Goal: Task Accomplishment & Management: Use online tool/utility

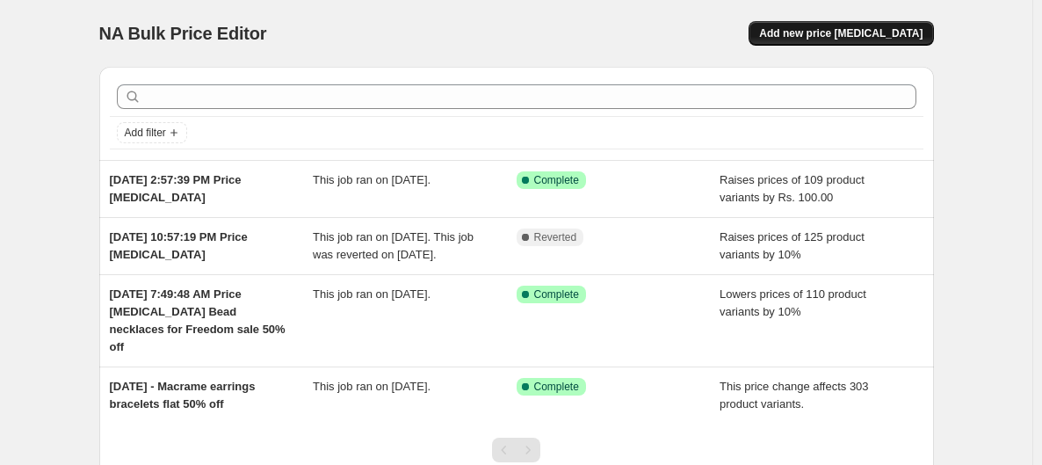
click at [902, 28] on span "Add new price change job" at bounding box center [840, 33] width 163 height 14
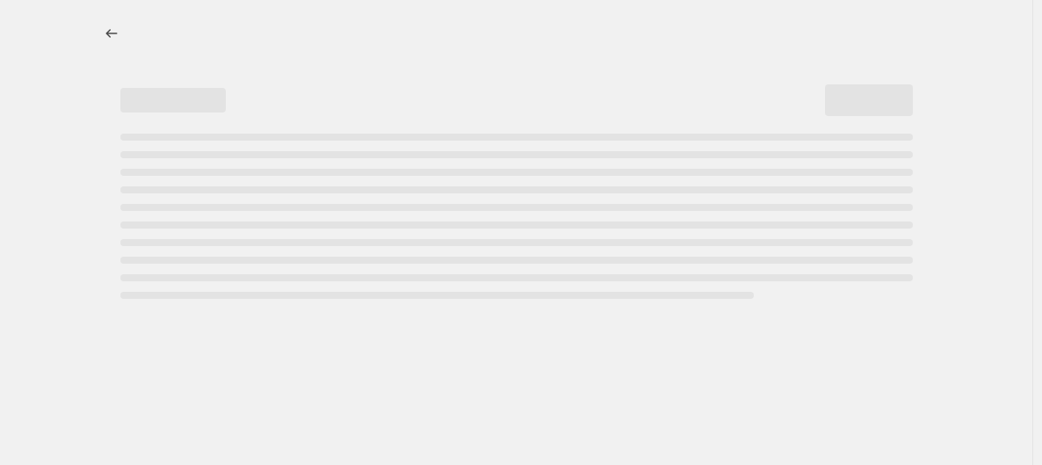
select select "percentage"
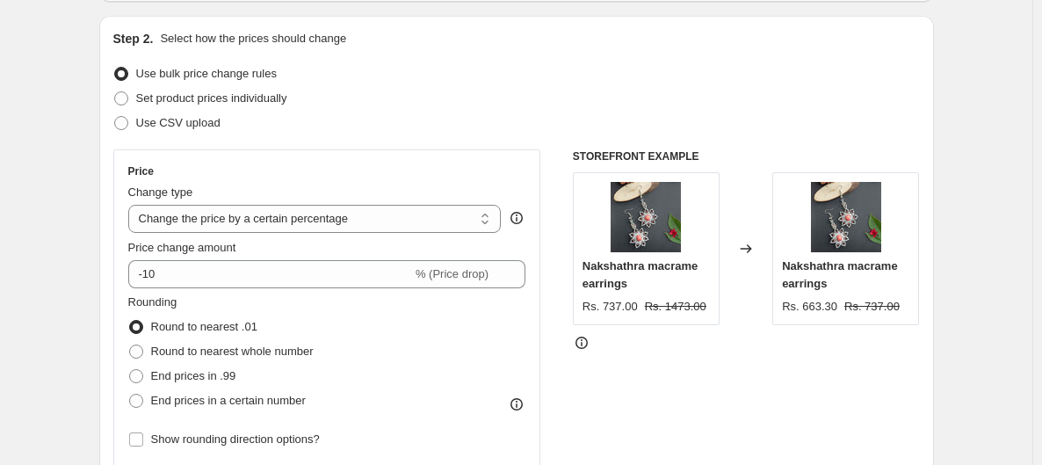
scroll to position [176, 0]
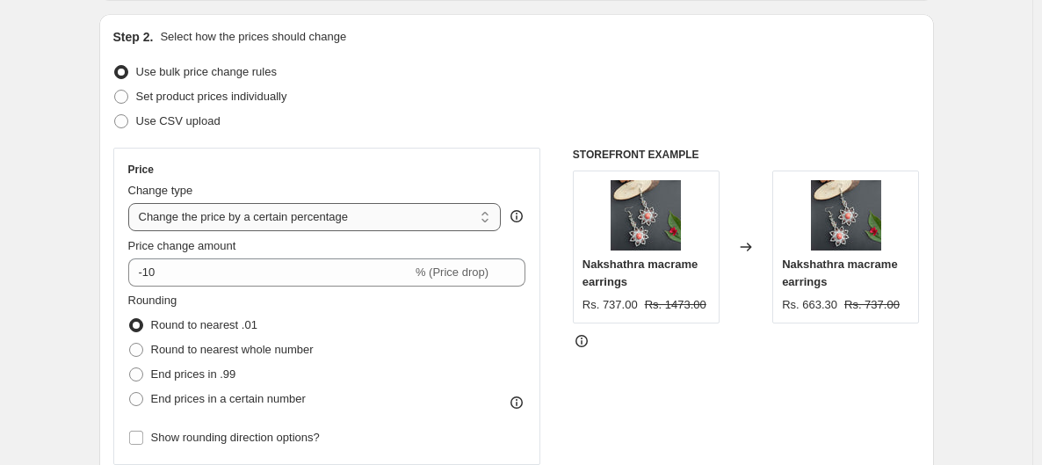
click at [452, 217] on select "Change the price to a certain amount Change the price by a certain amount Chang…" at bounding box center [314, 217] width 373 height 28
click at [132, 203] on select "Change the price to a certain amount Change the price by a certain amount Chang…" at bounding box center [314, 217] width 373 height 28
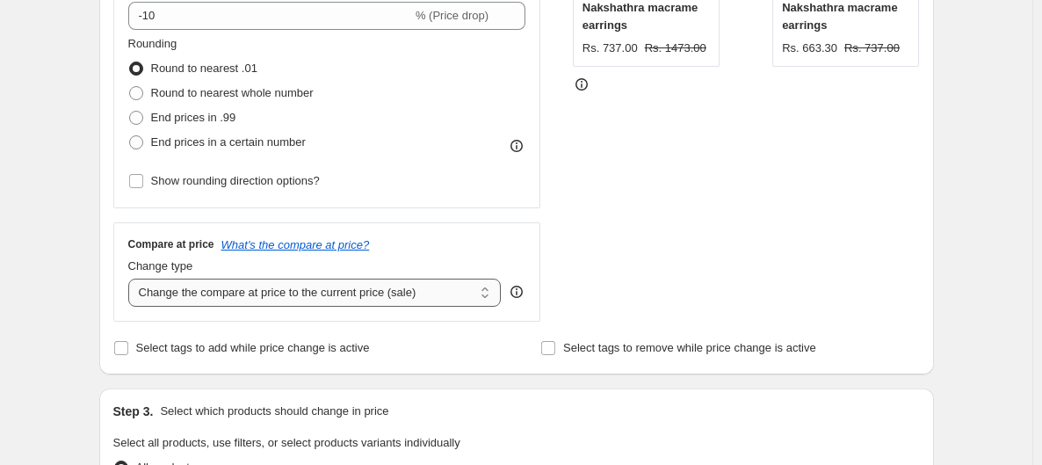
scroll to position [439, 0]
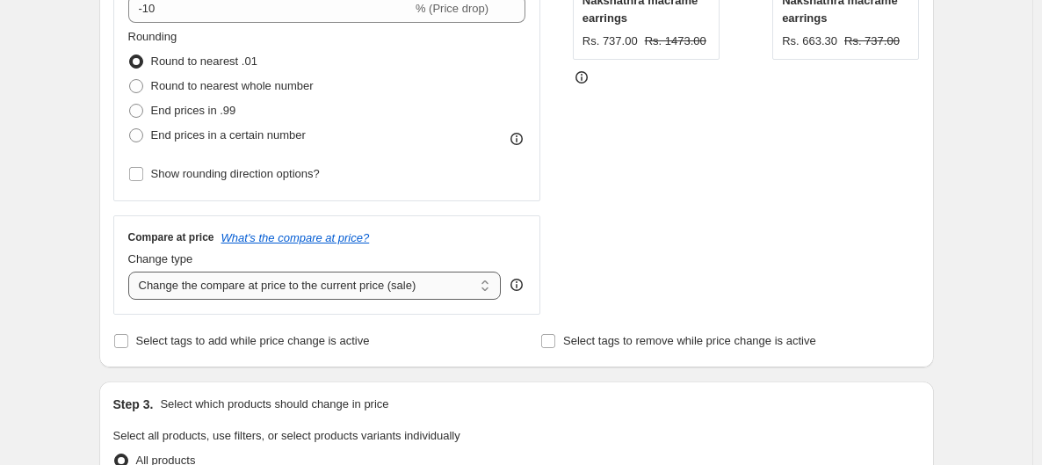
click at [403, 291] on select "Change the compare at price to the current price (sale) Change the compare at p…" at bounding box center [314, 285] width 373 height 28
select select "no_change"
click at [132, 271] on select "Change the compare at price to the current price (sale) Change the compare at p…" at bounding box center [314, 285] width 373 height 28
click at [698, 274] on div "STOREFRONT EXAMPLE Nakshathra macrame earrings Rs. 737.00 Rs. 1473.00 Changed t…" at bounding box center [746, 99] width 347 height 430
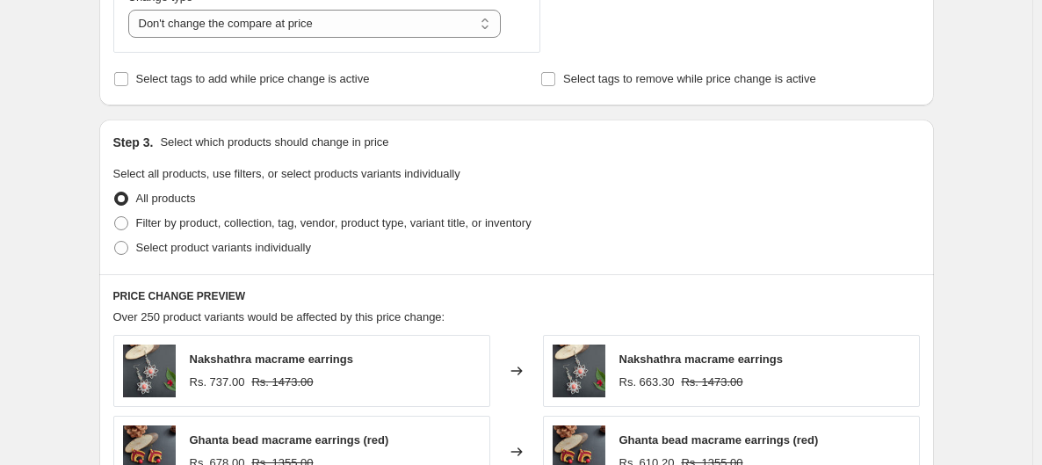
scroll to position [702, 0]
click at [153, 224] on span "Filter by product, collection, tag, vendor, product type, variant title, or inv…" at bounding box center [333, 221] width 395 height 13
click at [115, 216] on input "Filter by product, collection, tag, vendor, product type, variant title, or inv…" at bounding box center [114, 215] width 1 height 1
radio input "true"
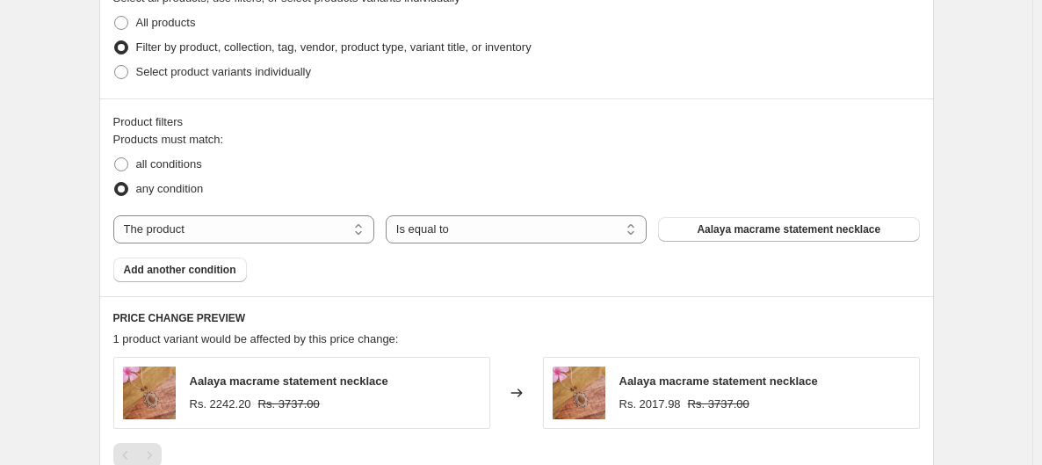
scroll to position [879, 0]
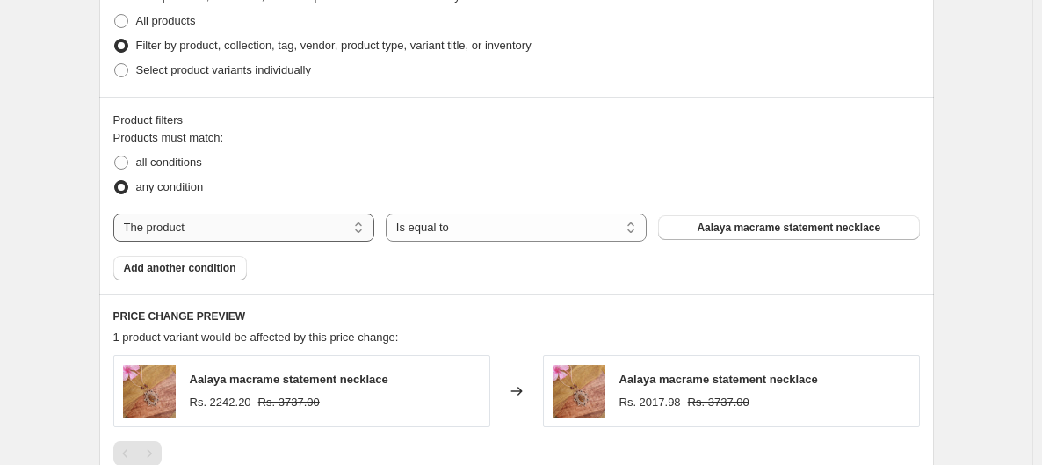
click at [307, 220] on select "The product The product's collection The product's tag The product's vendor The…" at bounding box center [243, 227] width 261 height 28
select select "collection"
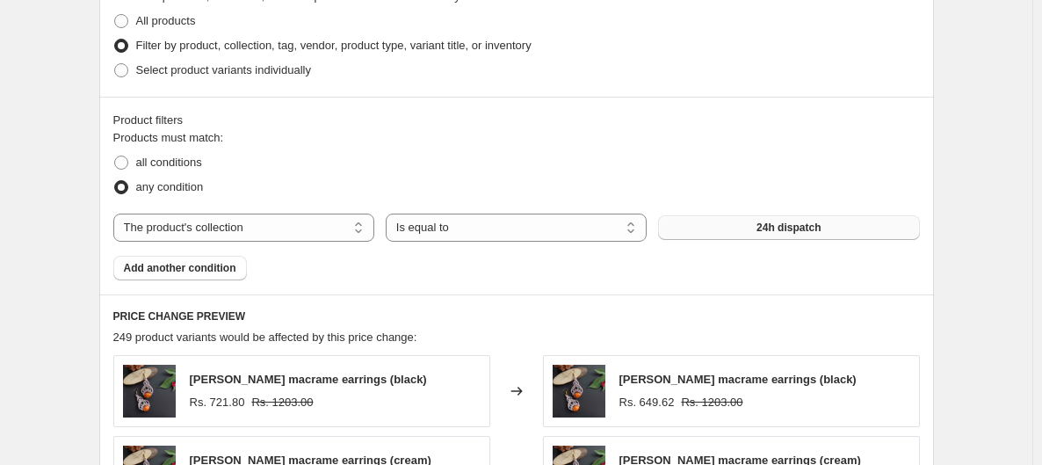
click at [785, 237] on button "24h dispatch" at bounding box center [788, 227] width 261 height 25
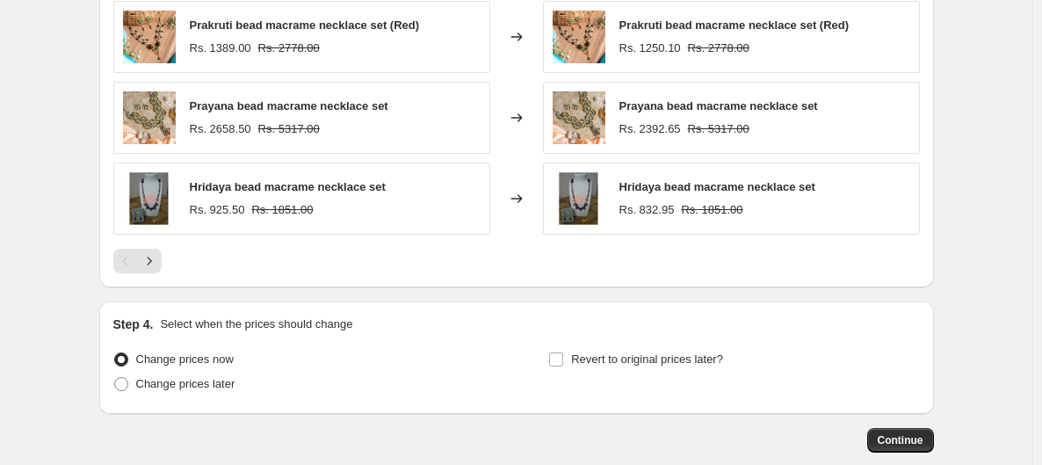
scroll to position [1405, 0]
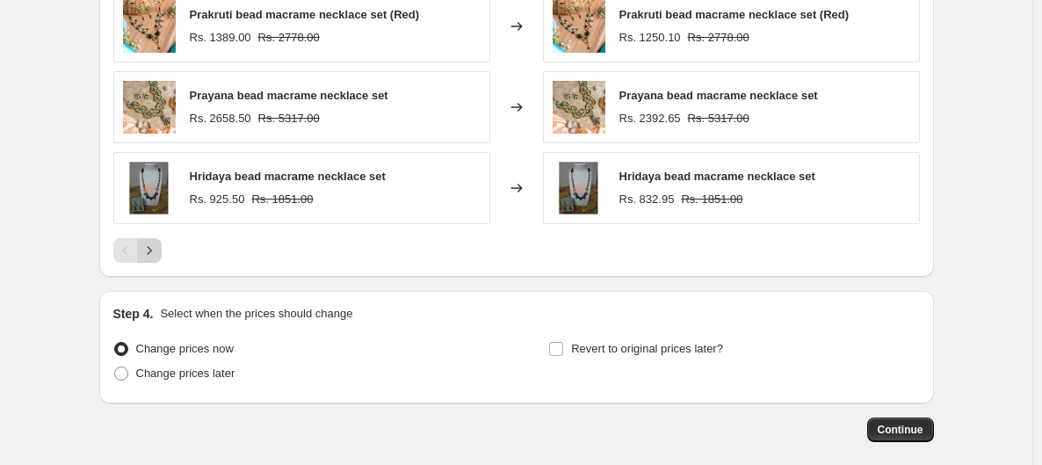
click at [148, 249] on icon "Next" at bounding box center [150, 251] width 18 height 18
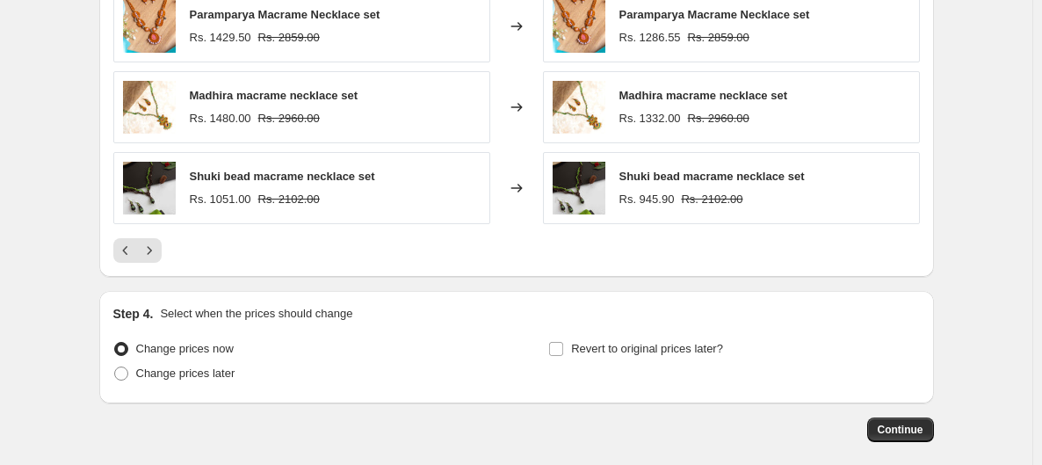
scroll to position [1317, 0]
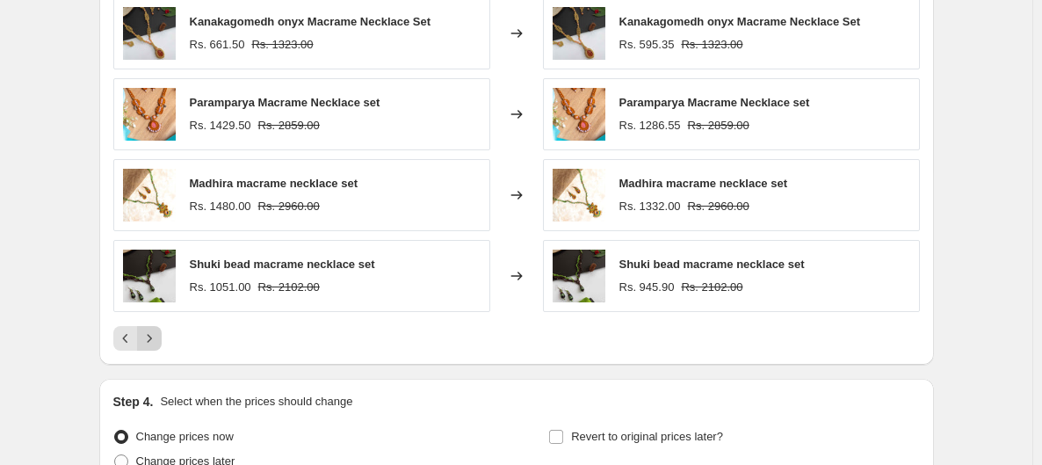
click at [146, 338] on icon "Next" at bounding box center [150, 338] width 18 height 18
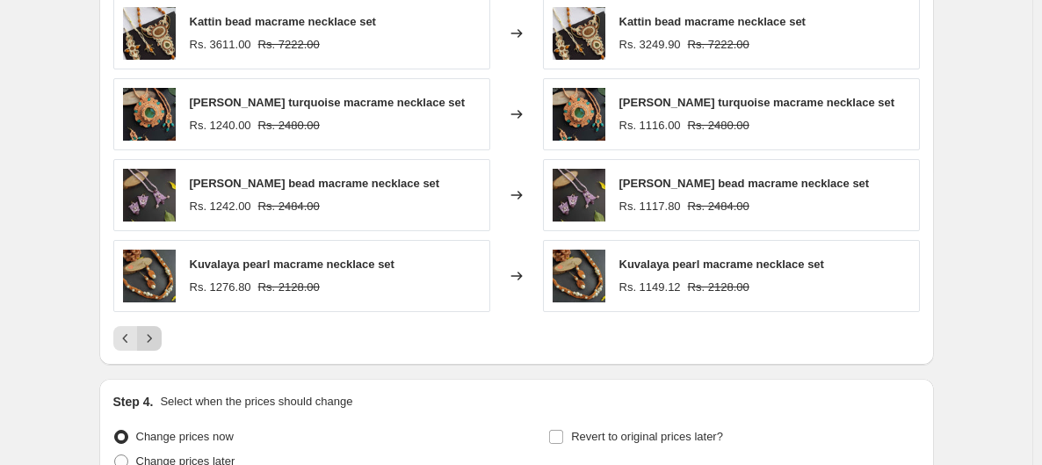
click at [146, 338] on icon "Next" at bounding box center [150, 338] width 18 height 18
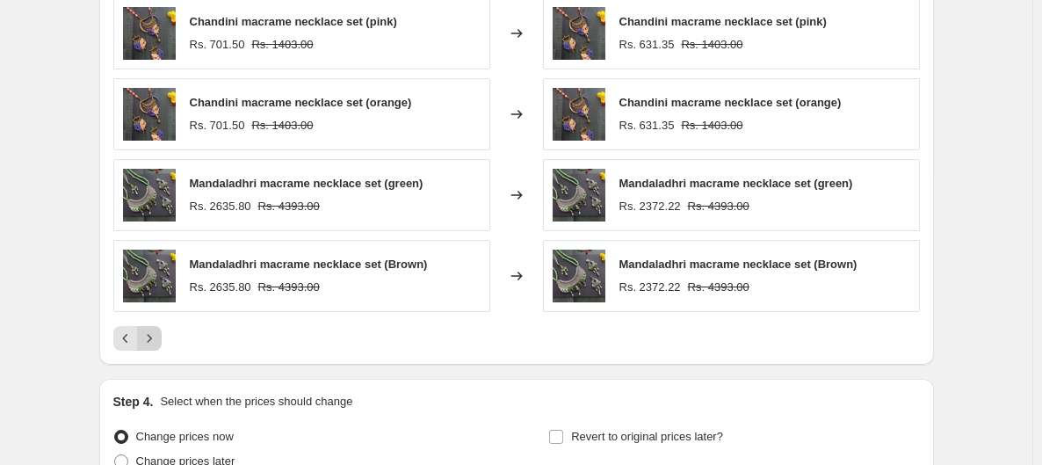
click at [146, 338] on icon "Next" at bounding box center [150, 338] width 18 height 18
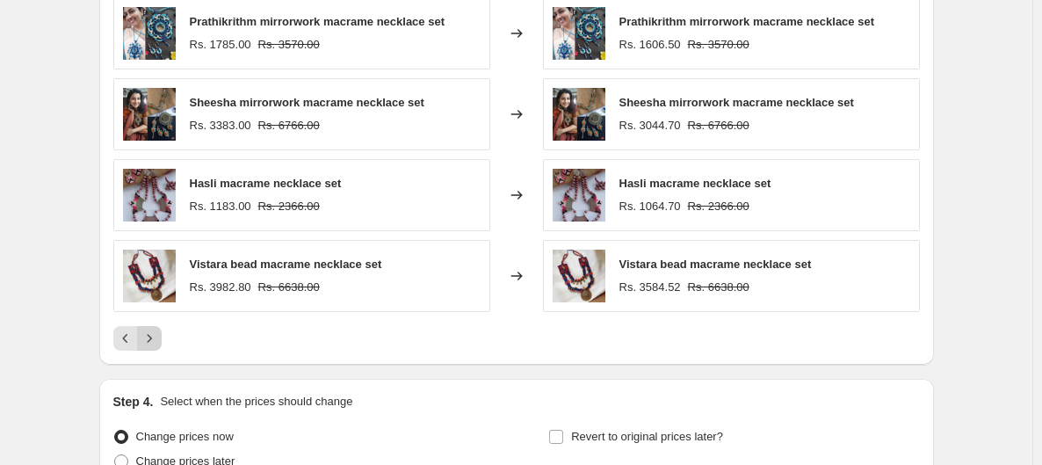
click at [146, 338] on icon "Next" at bounding box center [150, 338] width 18 height 18
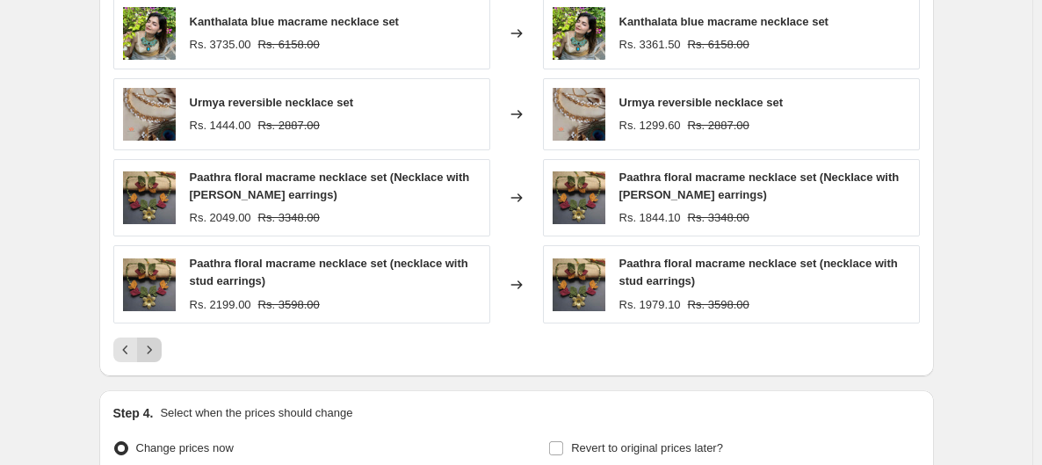
click at [146, 341] on icon "Next" at bounding box center [150, 350] width 18 height 18
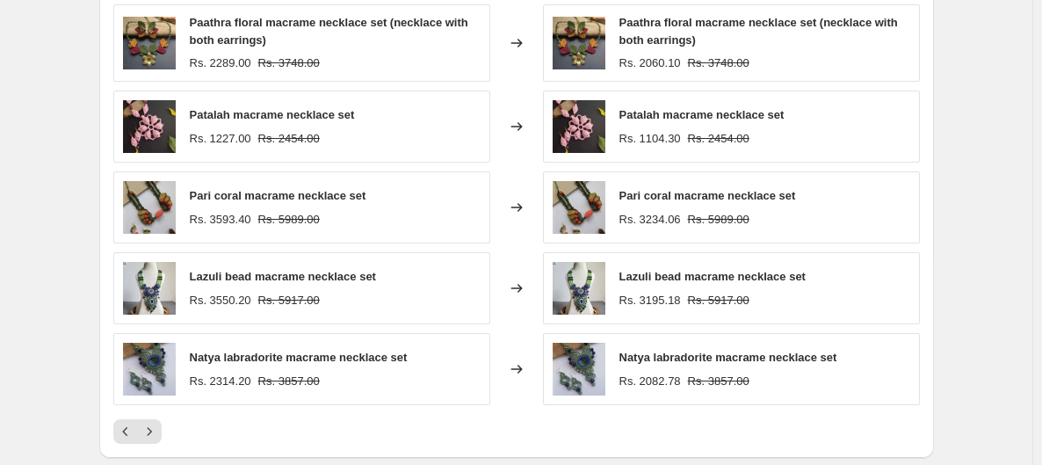
scroll to position [1230, 0]
click at [153, 422] on icon "Next" at bounding box center [150, 431] width 18 height 18
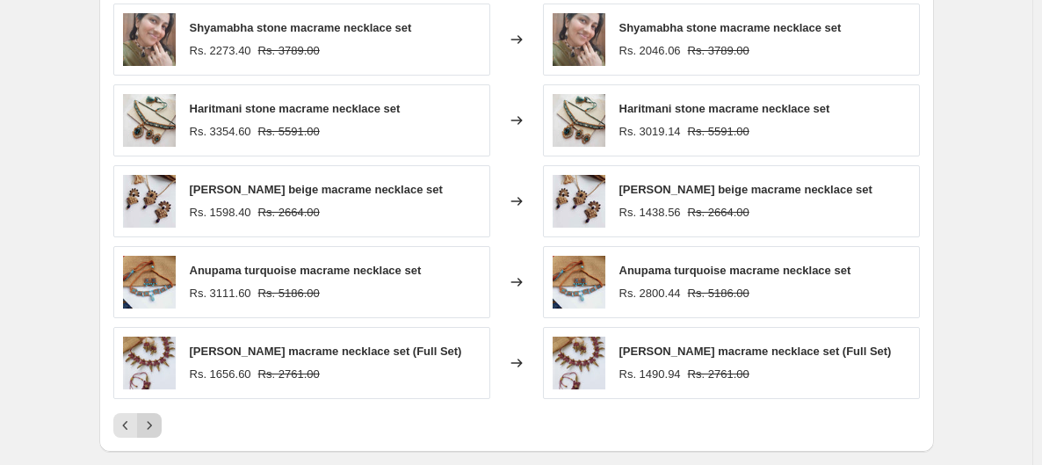
click at [153, 422] on icon "Next" at bounding box center [150, 425] width 18 height 18
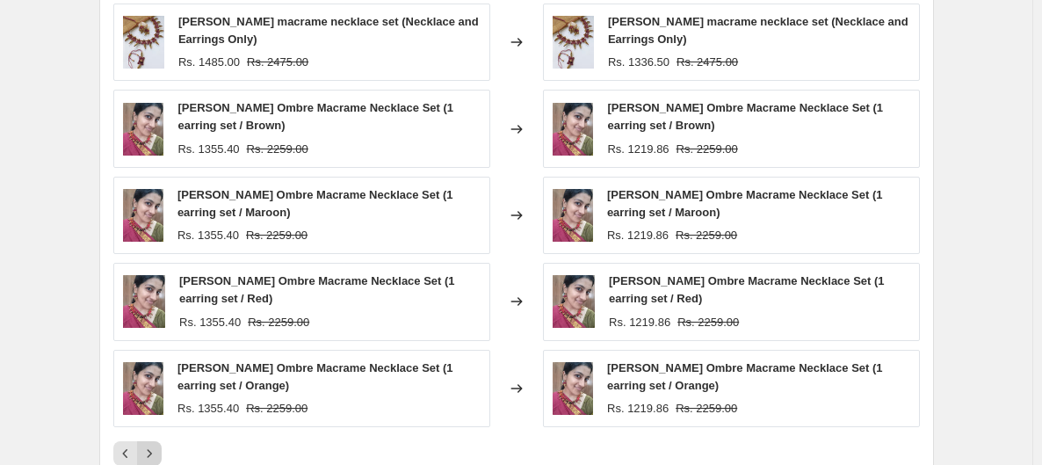
click at [153, 422] on div "Komal Ombre Macrame Necklace Set (1 earring set / Orange) Rs. 1355.40 Rs. 2259.…" at bounding box center [301, 388] width 377 height 77
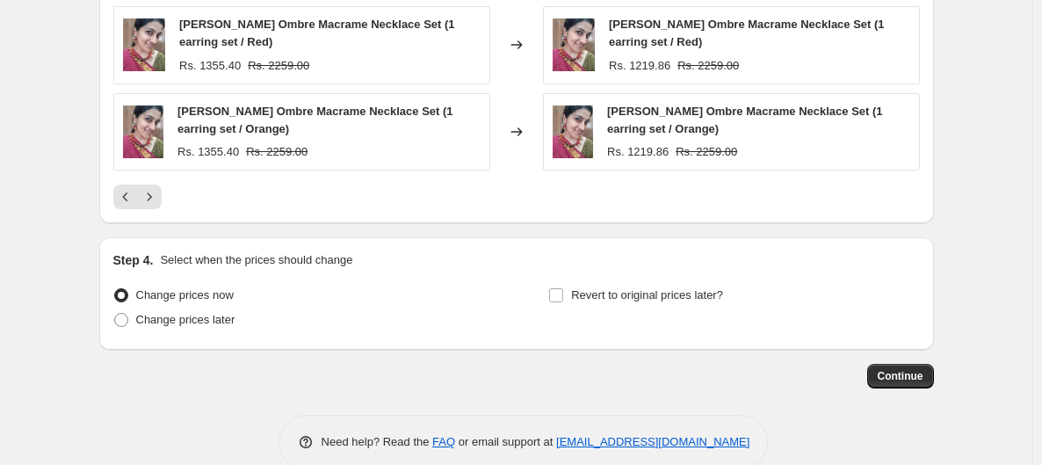
scroll to position [1513, 0]
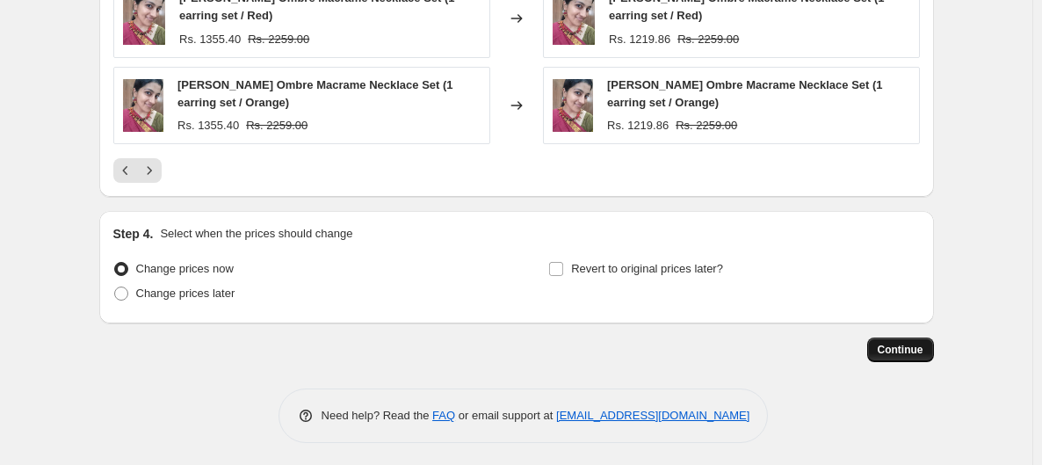
click at [893, 343] on span "Continue" at bounding box center [901, 350] width 46 height 14
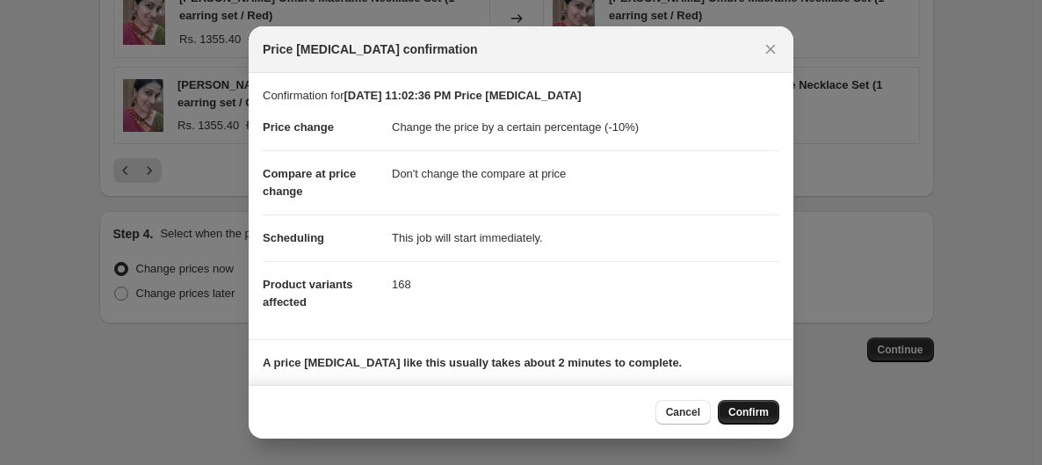
click at [747, 414] on span "Confirm" at bounding box center [748, 412] width 40 height 14
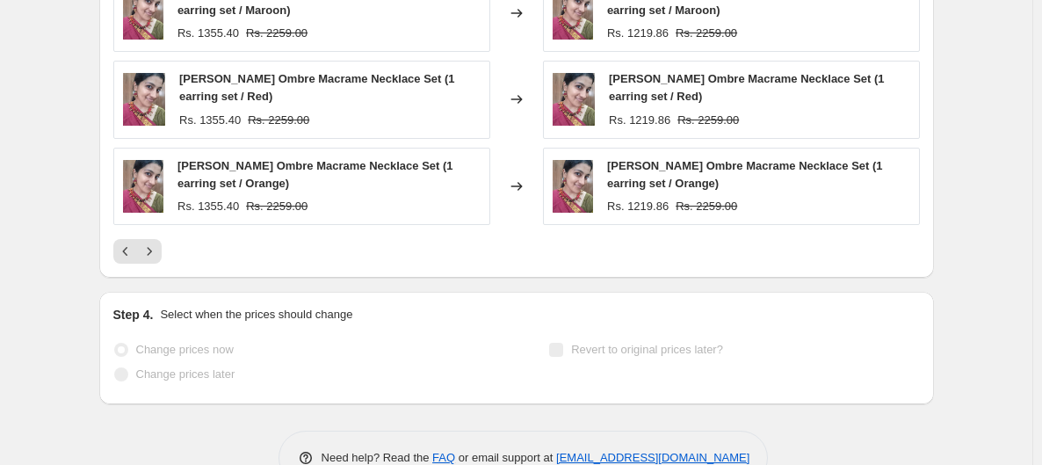
scroll to position [1559, 0]
select select "percentage"
select select "no_change"
select select "collection"
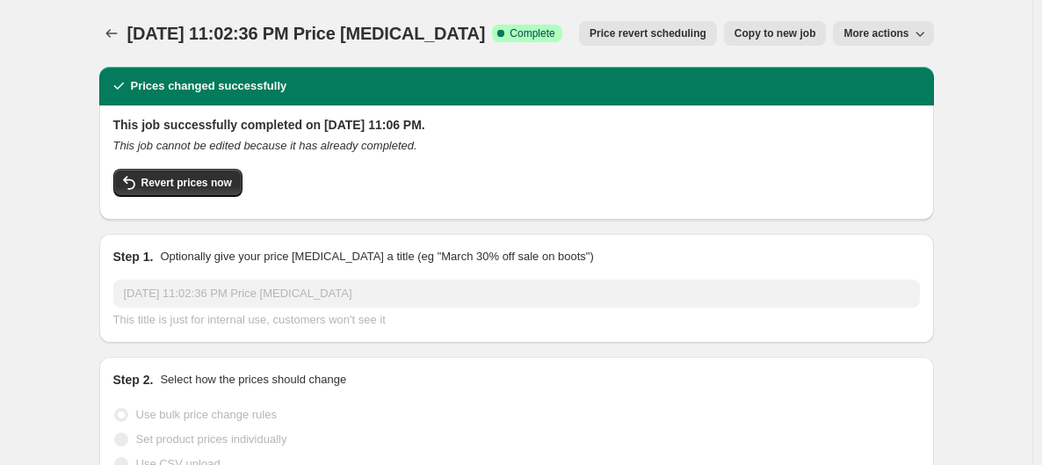
scroll to position [0, 0]
click at [116, 37] on icon "Price change jobs" at bounding box center [112, 34] width 18 height 18
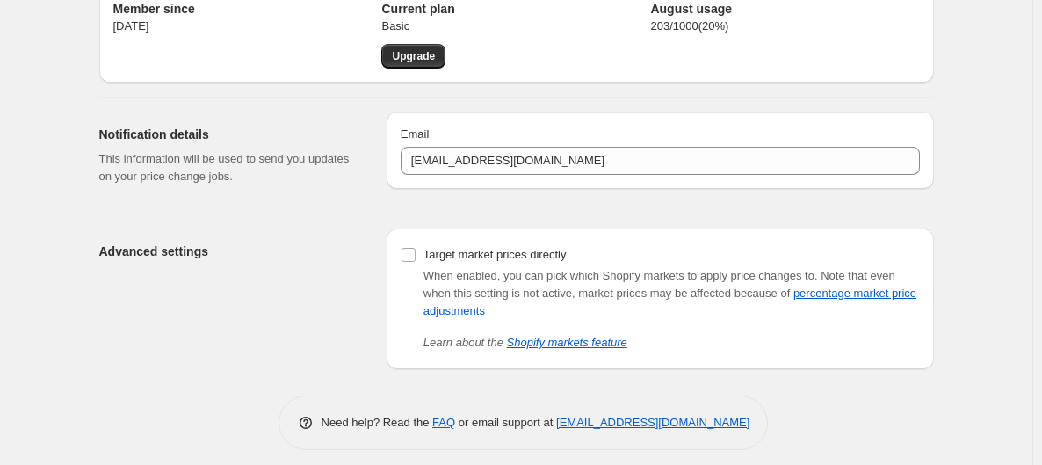
scroll to position [90, 0]
